Goal: Information Seeking & Learning: Find specific page/section

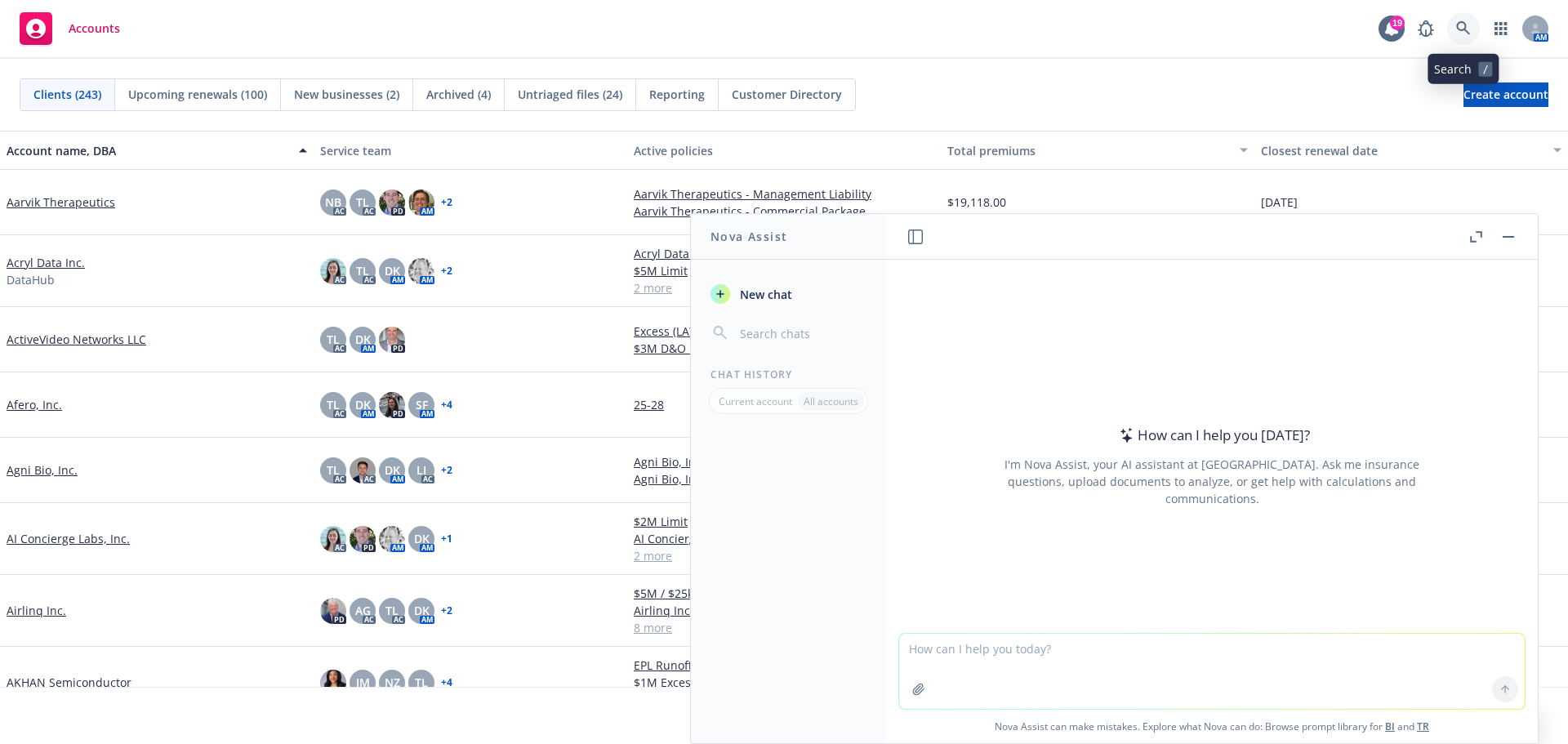
click at [1462, 31] on icon at bounding box center [1464, 29] width 15 height 15
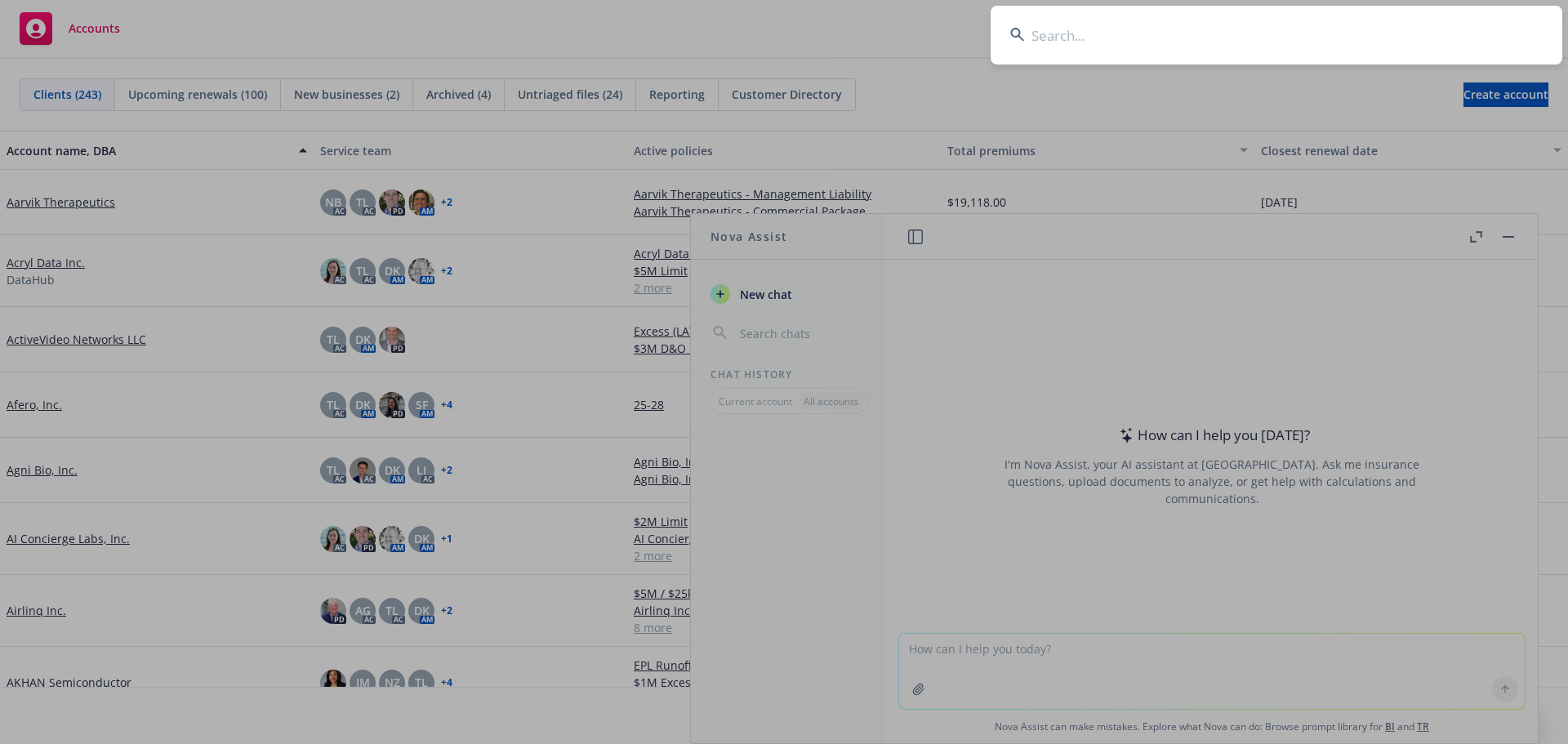
click at [1416, 35] on input at bounding box center [1276, 35] width 571 height 59
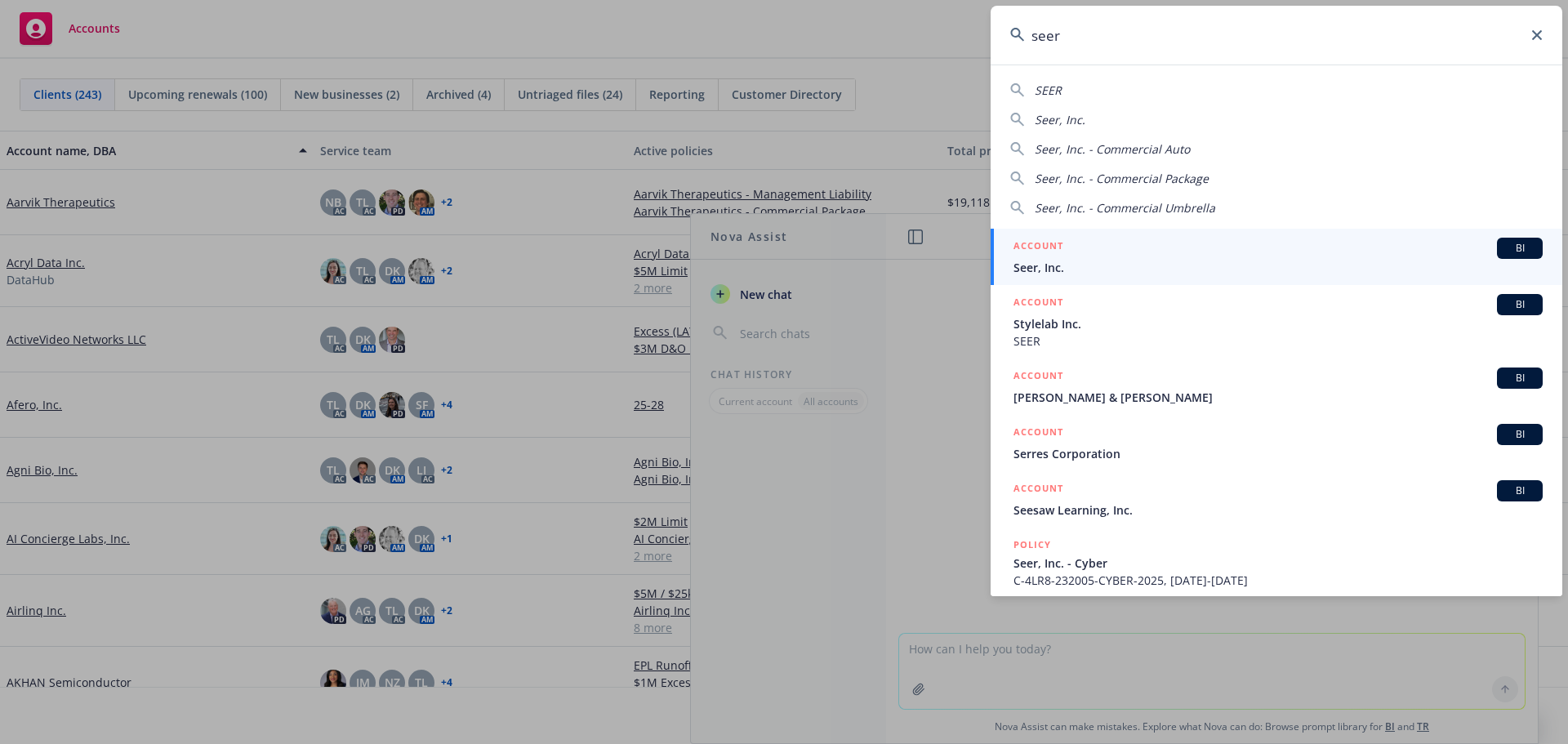
type input "seer"
click at [1051, 276] on link "ACCOUNT BI Seer, Inc." at bounding box center [1276, 256] width 571 height 56
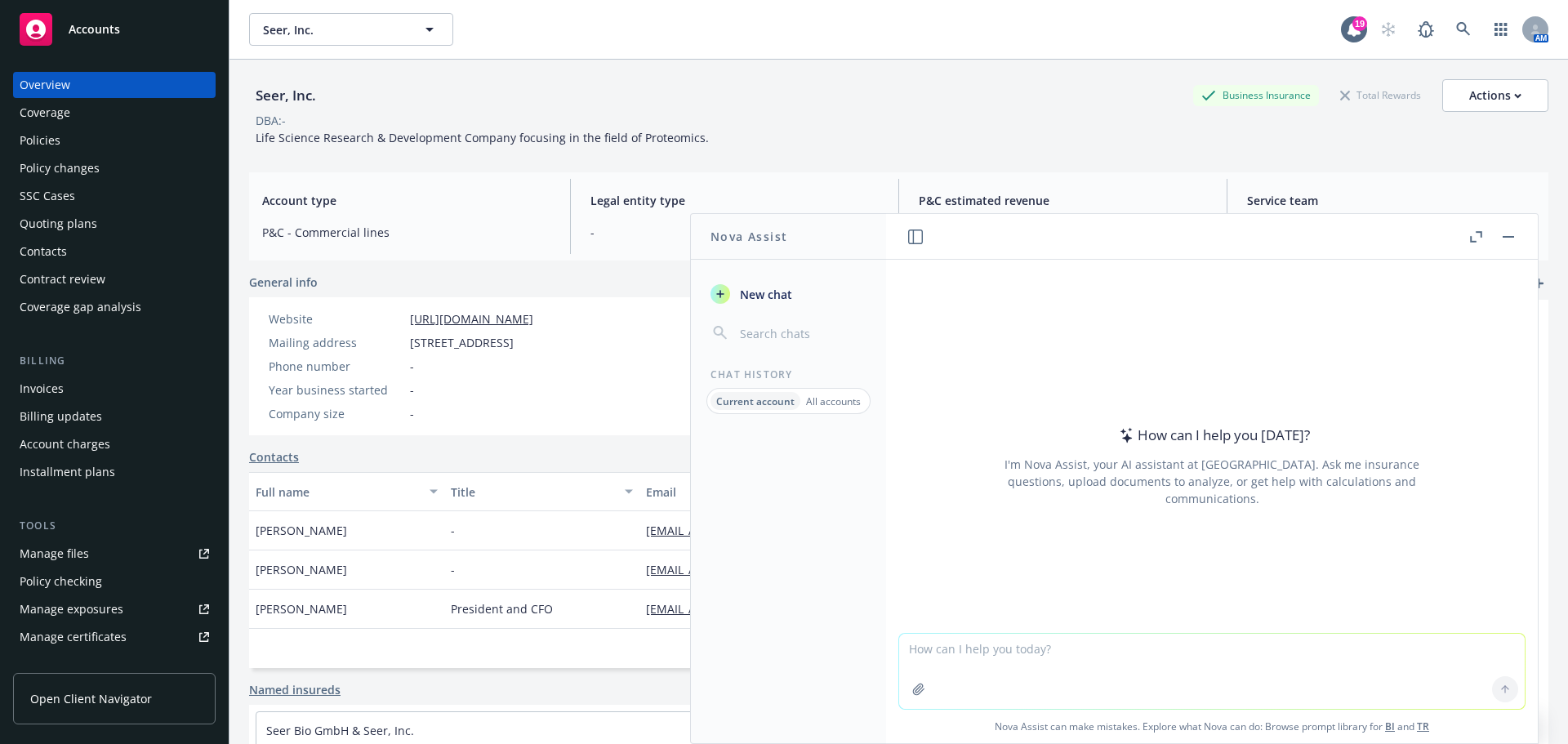
click at [1513, 236] on rect "button" at bounding box center [1508, 237] width 11 height 2
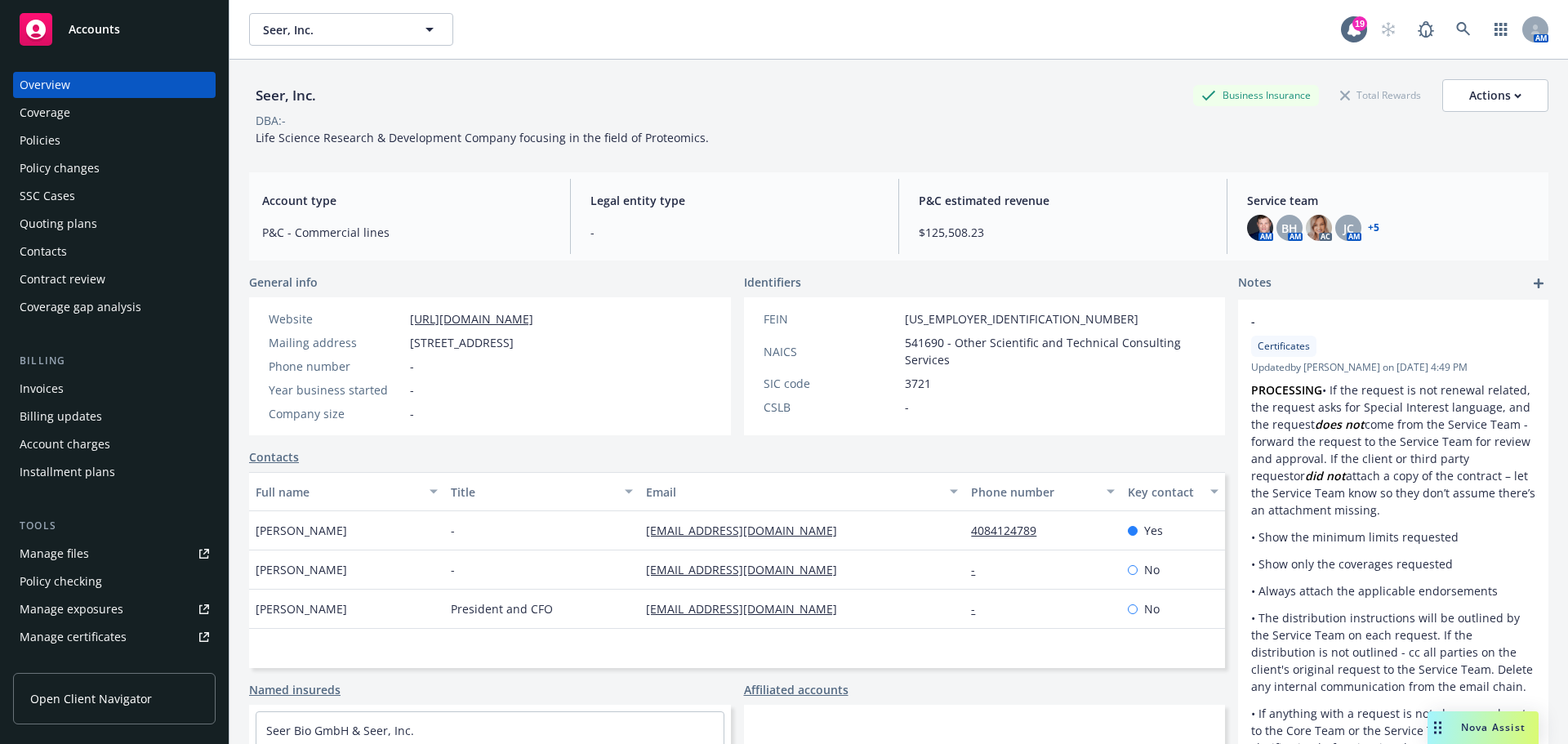
click at [106, 224] on div "Quoting plans" at bounding box center [115, 224] width 190 height 26
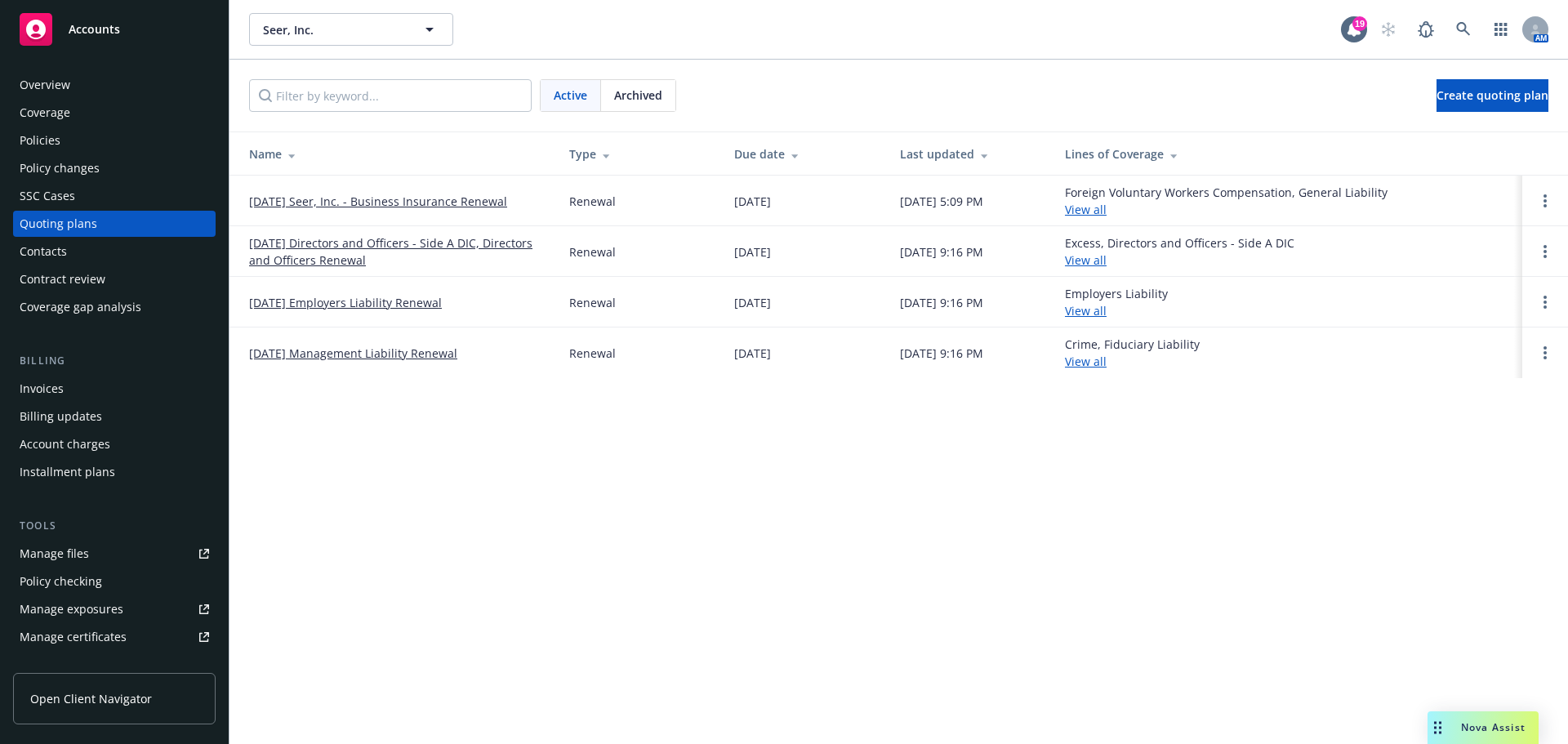
click at [101, 132] on div "Policies" at bounding box center [115, 141] width 190 height 26
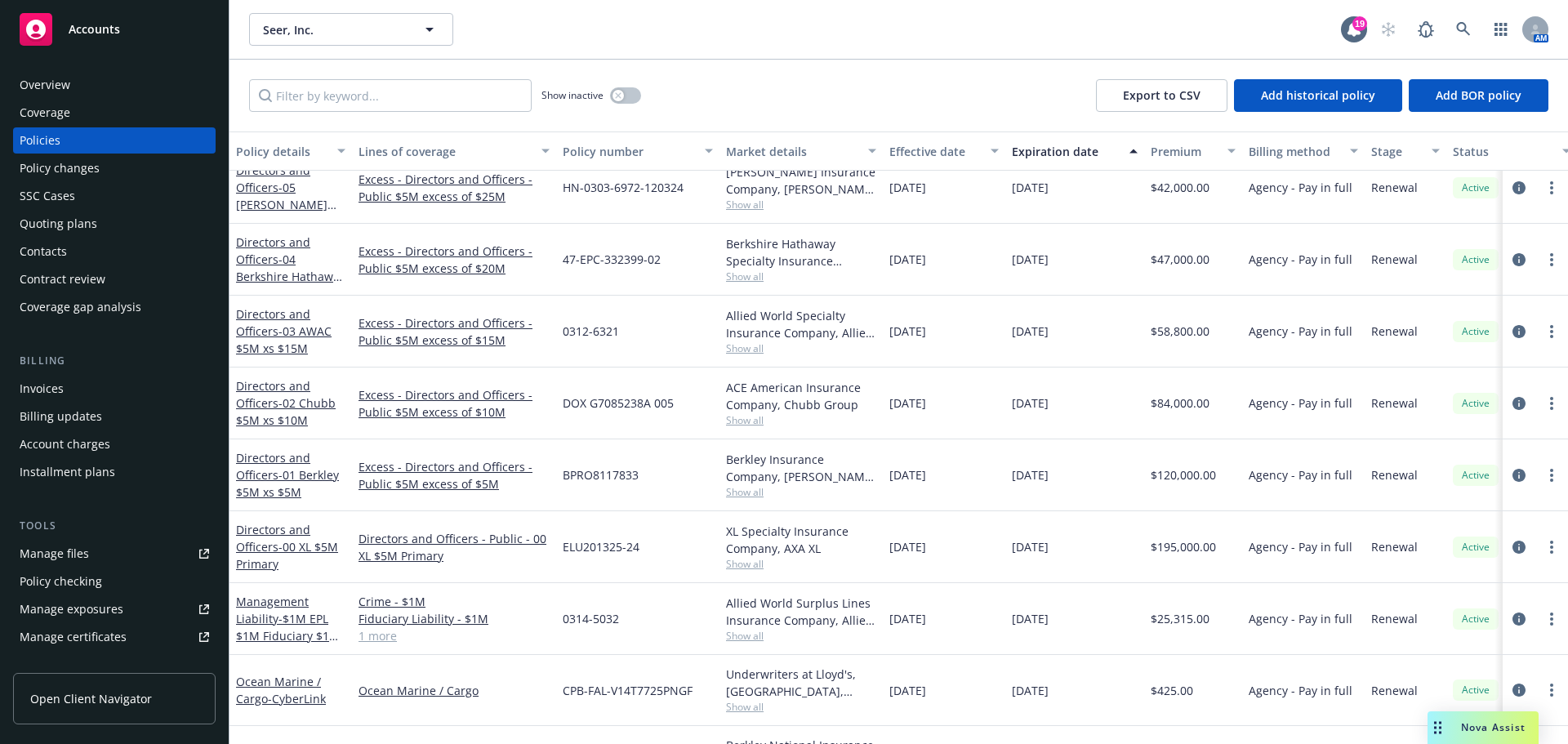
scroll to position [163, 0]
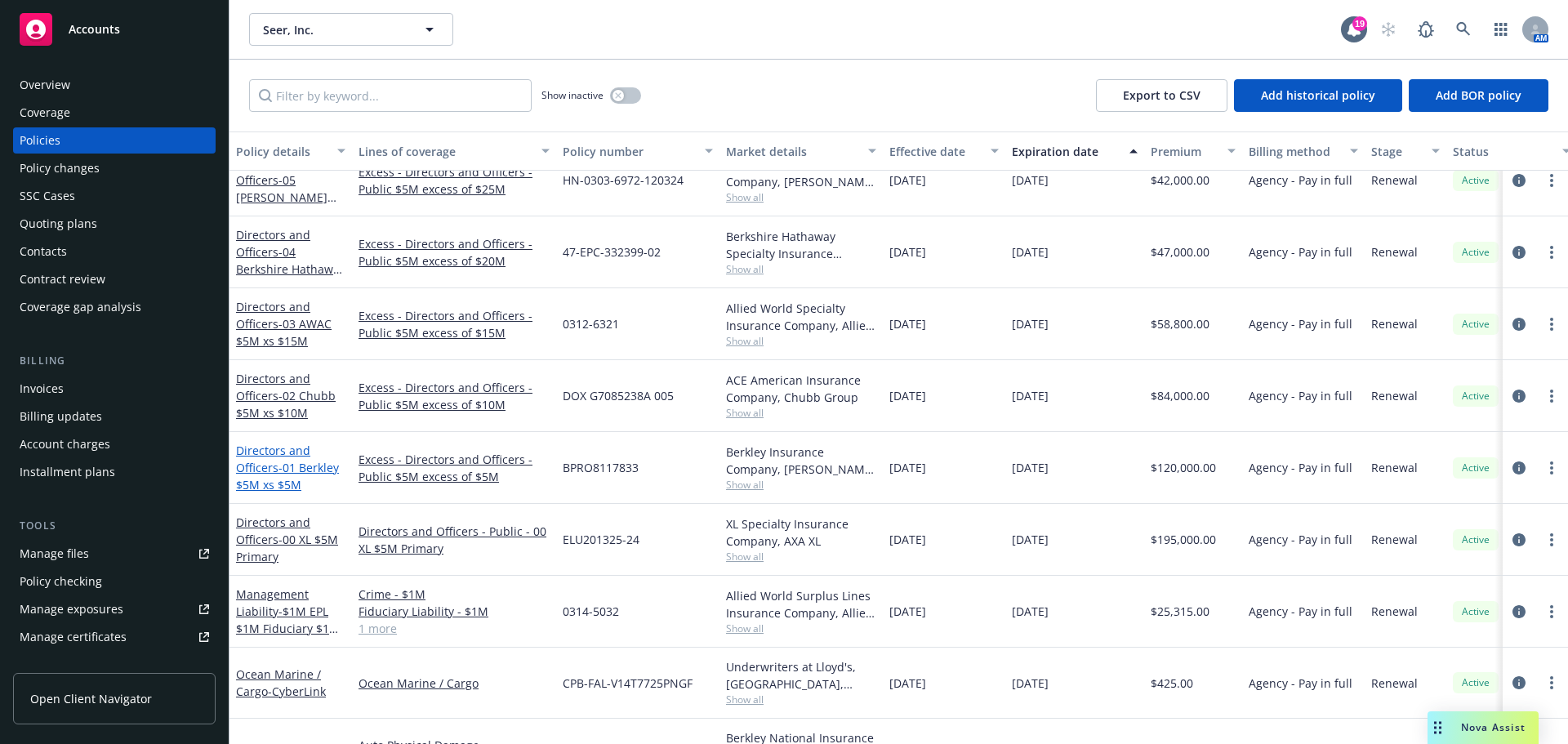
click at [277, 452] on link "Directors and Officers - 01 Berkley $5M xs $5M" at bounding box center [287, 467] width 103 height 50
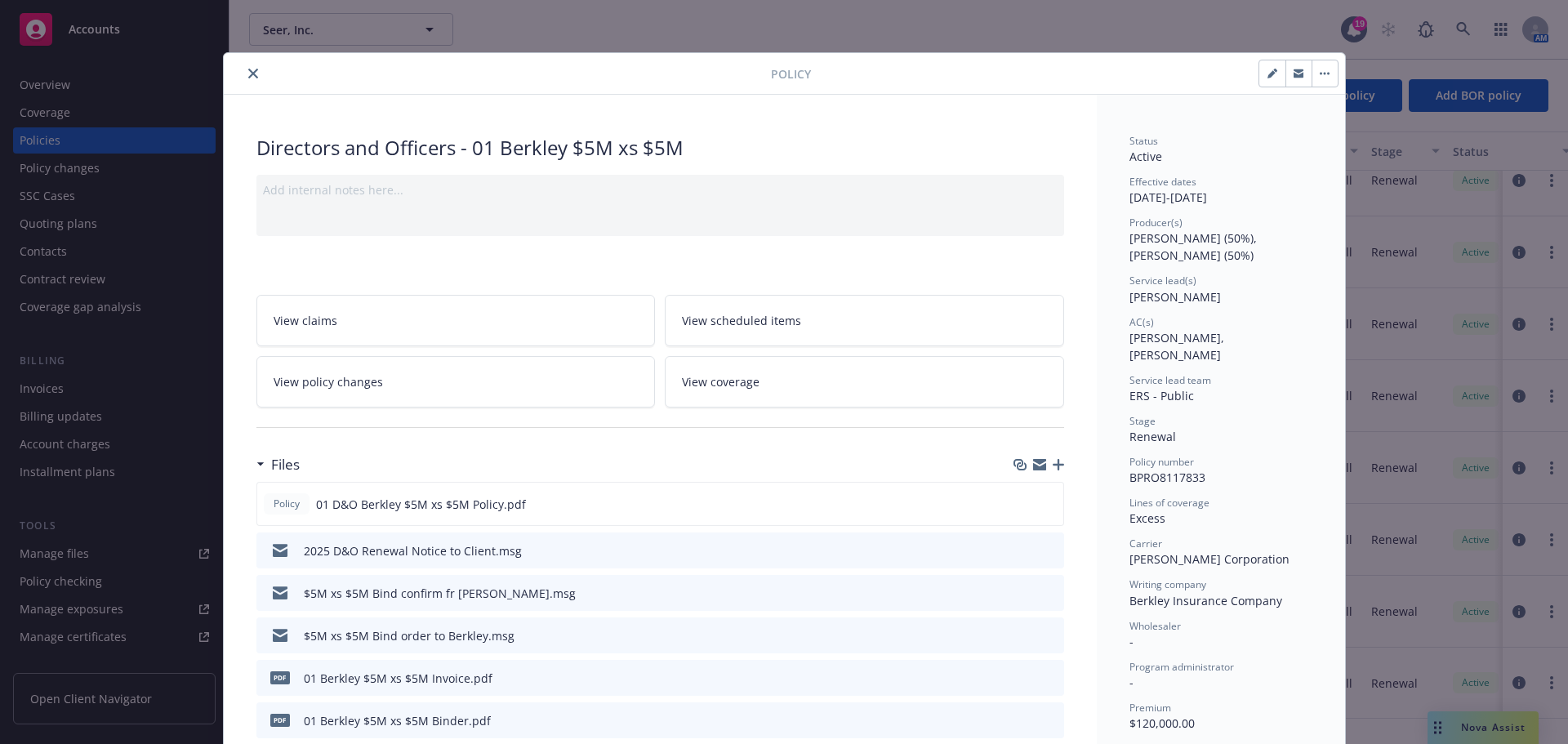
click at [248, 73] on icon "close" at bounding box center [253, 73] width 9 height 9
